Goal: Information Seeking & Learning: Learn about a topic

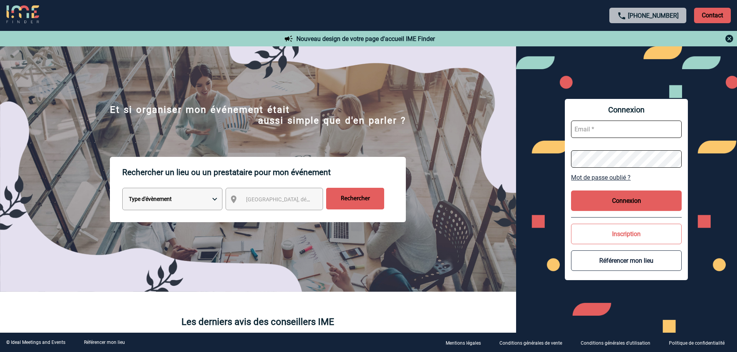
type input "cbaatz@ime-groupe.com"
click at [607, 206] on button "Connexion" at bounding box center [626, 201] width 111 height 20
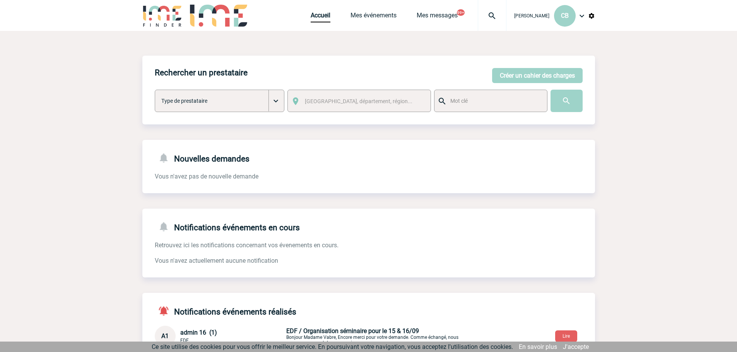
click at [502, 112] on div "Rechercher un prestataire Créer un cahier des charges Créer un cahier des charg…" at bounding box center [368, 90] width 452 height 69
click at [497, 105] on input "text" at bounding box center [494, 101] width 92 height 10
type input "butte ronde"
click at [568, 97] on input "image" at bounding box center [566, 101] width 32 height 22
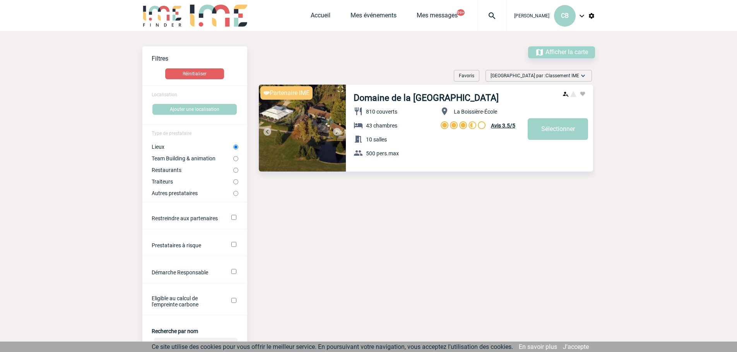
click at [425, 97] on link "Domaine de la [GEOGRAPHIC_DATA]" at bounding box center [425, 98] width 145 height 10
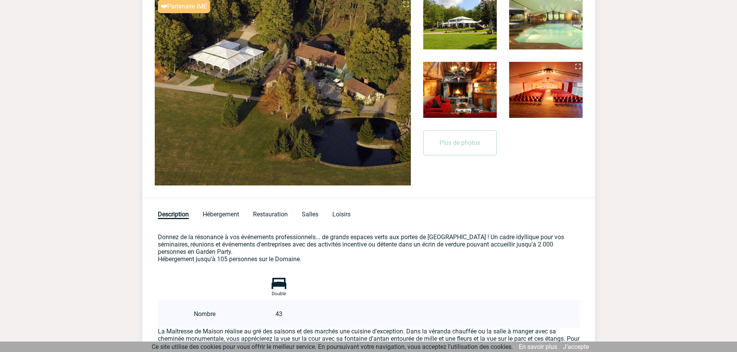
scroll to position [193, 0]
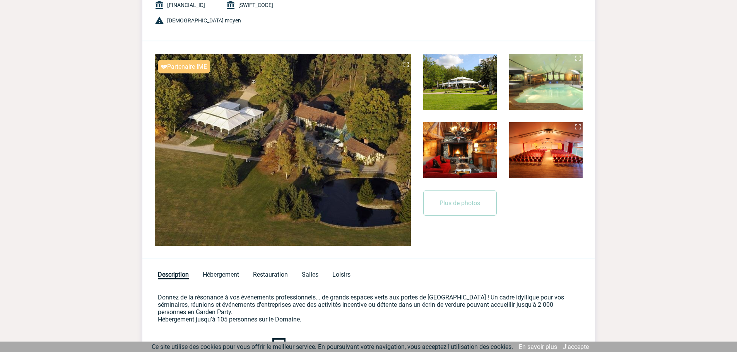
click at [459, 96] on img at bounding box center [459, 82] width 73 height 56
click at [492, 58] on img at bounding box center [491, 58] width 9 height 9
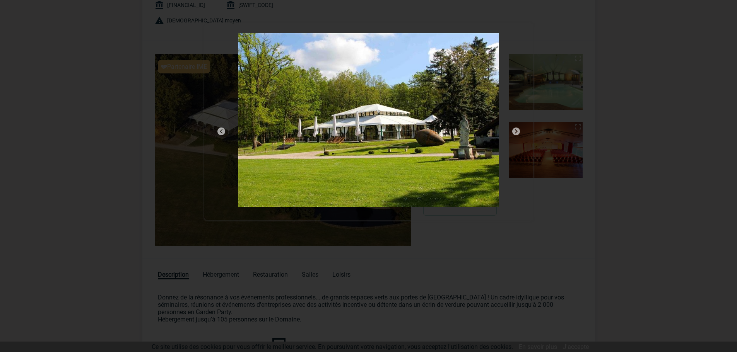
click at [517, 133] on img at bounding box center [515, 131] width 9 height 9
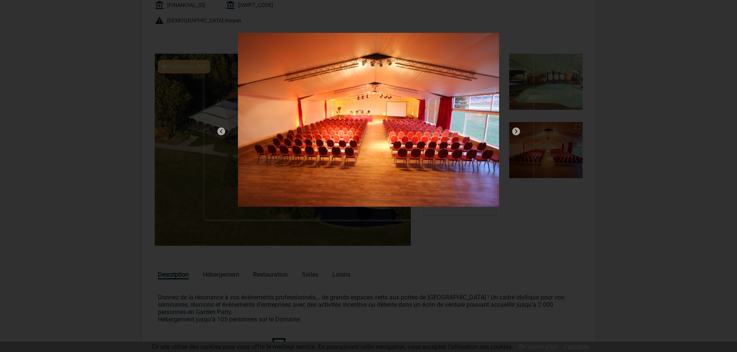
click at [517, 133] on img at bounding box center [515, 131] width 9 height 9
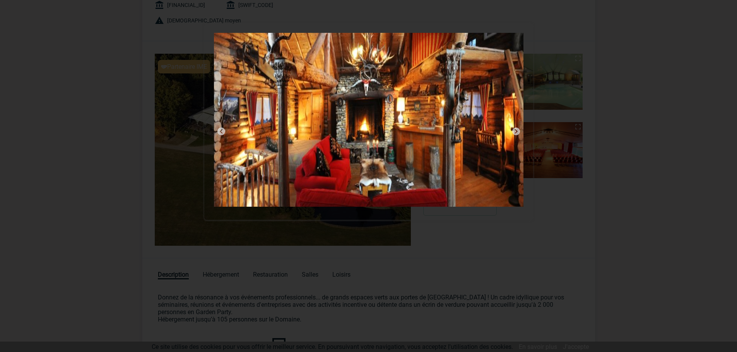
click at [221, 131] on img at bounding box center [221, 131] width 9 height 9
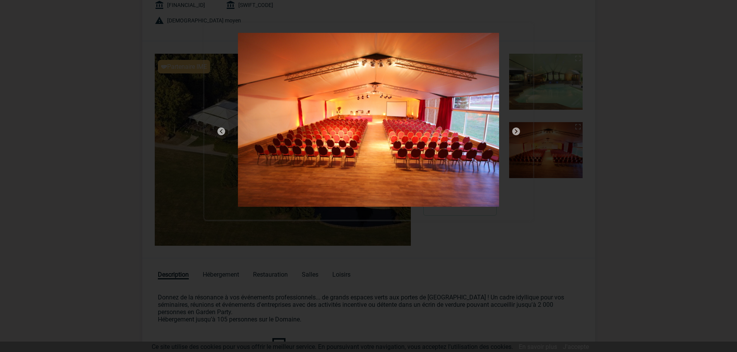
click at [518, 131] on img at bounding box center [515, 131] width 9 height 9
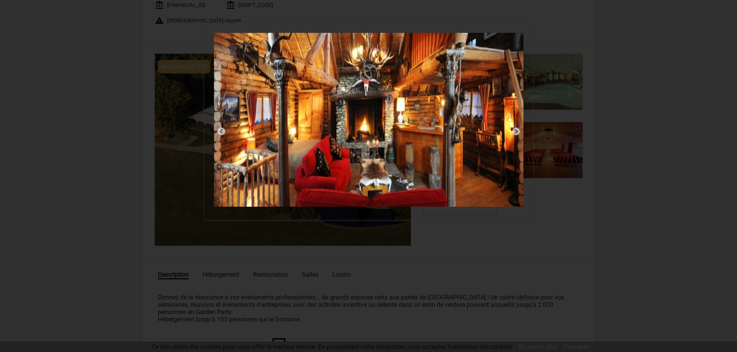
click at [518, 131] on img at bounding box center [515, 131] width 9 height 9
